Goal: Find specific page/section: Find specific page/section

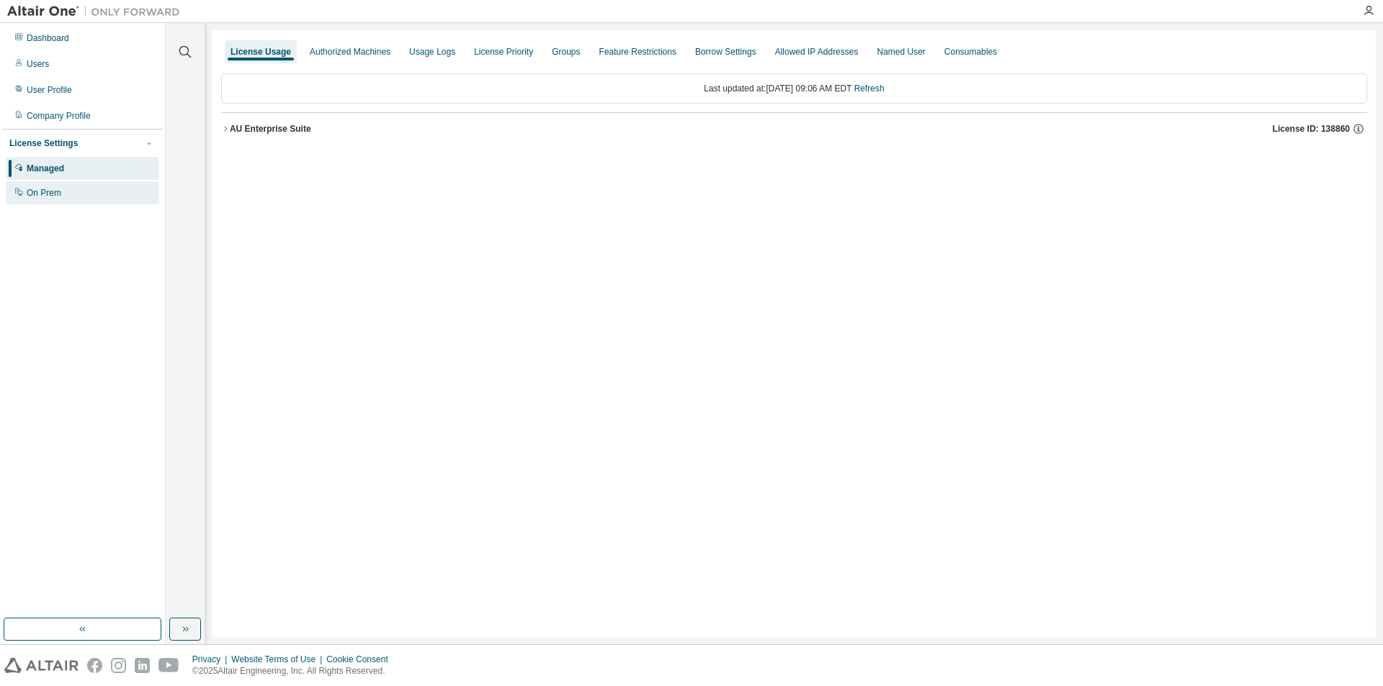
click at [40, 195] on div "On Prem" at bounding box center [44, 193] width 35 height 12
